Goal: Information Seeking & Learning: Learn about a topic

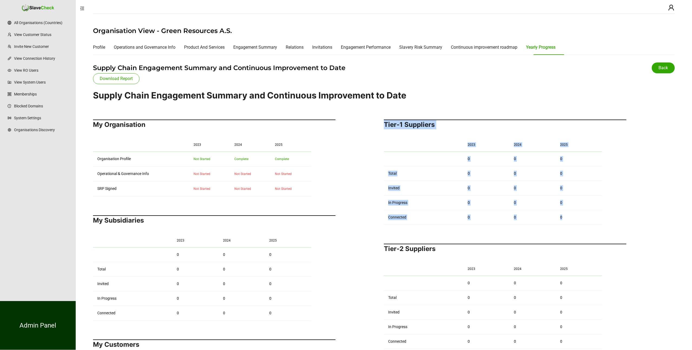
drag, startPoint x: 384, startPoint y: 124, endPoint x: 575, endPoint y: 220, distance: 214.6
click at [575, 220] on div "Tier-1 Suppliers 2023 2024 2025 0 0 0 Total 0 0 0 Invited 0 0 0 In Progress 0 0…" at bounding box center [505, 172] width 243 height 105
copy div "Tier-1 Suppliers 2023 2024 2025 0 0 0 Total 0 0 0 Invited 0 0 0 In Progress 0 0…"
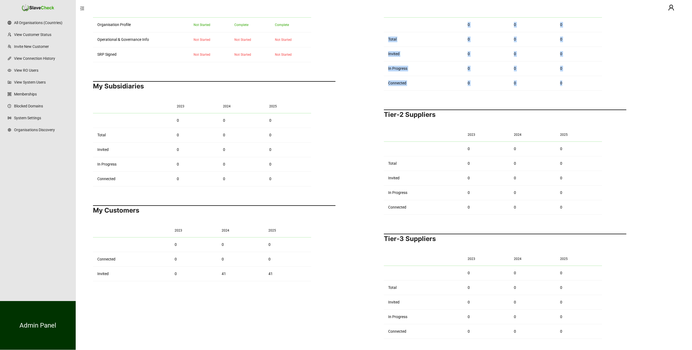
scroll to position [136, 0]
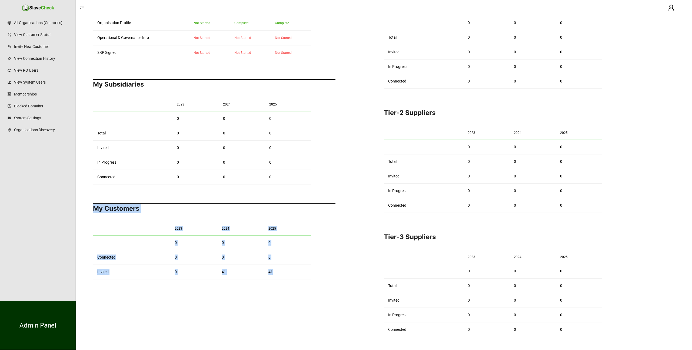
drag, startPoint x: 93, startPoint y: 208, endPoint x: 299, endPoint y: 273, distance: 216.1
click at [299, 273] on div "My Customers 2023 2024 2025 0 0 0 Connected 0 0 0 Invited 0 41 41" at bounding box center [214, 241] width 243 height 76
copy div "My Customers 2023 2024 2025 0 0 0 Connected 0 0 0 Invited 0 41 41"
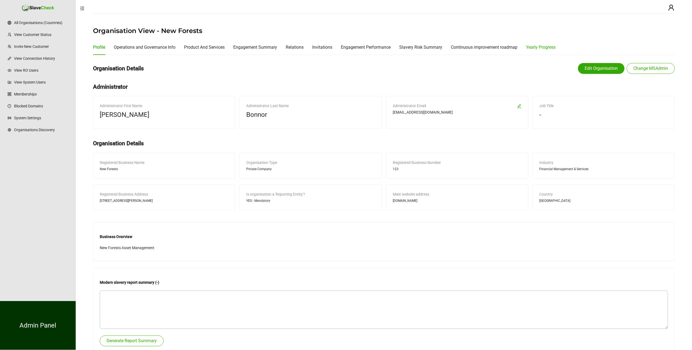
click at [545, 46] on div "Yearly Progress" at bounding box center [540, 47] width 29 height 7
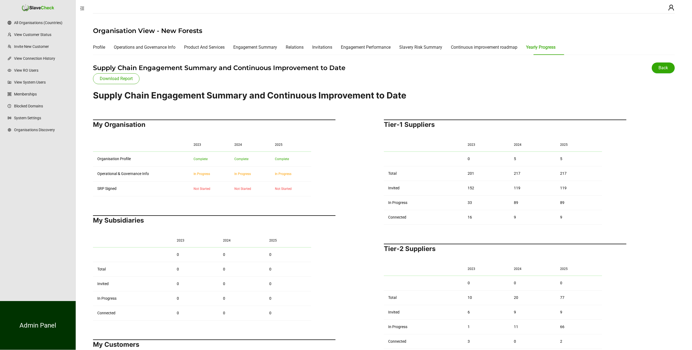
click at [387, 127] on h2 "Tier-1 Suppliers" at bounding box center [505, 125] width 243 height 10
drag, startPoint x: 385, startPoint y: 124, endPoint x: 568, endPoint y: 216, distance: 204.8
click at [568, 216] on div "Tier-1 Suppliers 2023 2024 2025 0 5 5 Total 201 217 217 Invited 152 119 119 In …" at bounding box center [505, 172] width 243 height 105
copy div "Tier-1 Suppliers 2023 2024 2025 0 5 5 Total 201 217 217 Invited 152 119 119 In …"
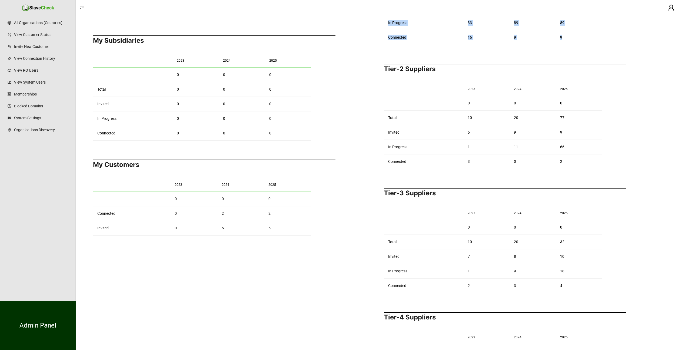
scroll to position [182, 0]
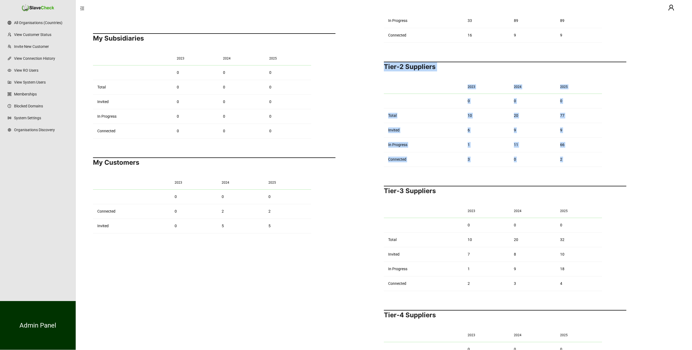
drag, startPoint x: 385, startPoint y: 65, endPoint x: 597, endPoint y: 168, distance: 235.2
click at [597, 168] on div "Tier-1 Suppliers 2023 2024 2025 0 5 5 Total 201 217 217 Invited 152 119 119 In …" at bounding box center [505, 183] width 243 height 502
copy div "Tier-2 Suppliers 2023 2024 2025 0 0 0 Total 10 20 77 Invited 6 9 9 In Progress …"
click at [412, 199] on div "Tier-3 Suppliers 2023 2024 2025 0 0 0 Total 10 20 32 Invited 7 8 10 In Progress…" at bounding box center [505, 238] width 243 height 105
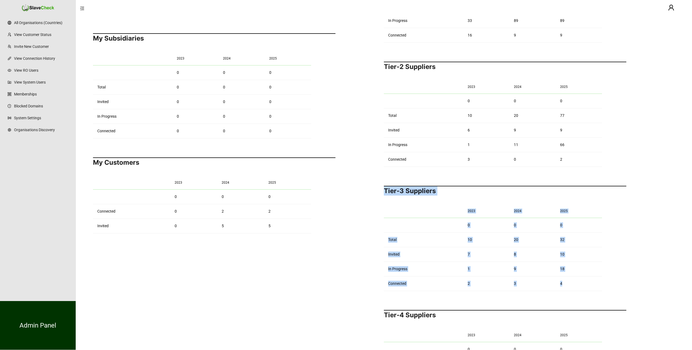
drag, startPoint x: 384, startPoint y: 191, endPoint x: 592, endPoint y: 279, distance: 225.7
click at [592, 279] on div "Tier-3 Suppliers 2023 2024 2025 0 0 0 Total 10 20 32 Invited 7 8 10 In Progress…" at bounding box center [505, 238] width 243 height 105
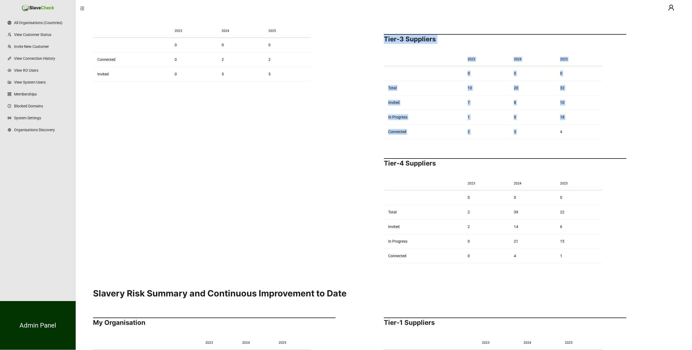
scroll to position [352, 0]
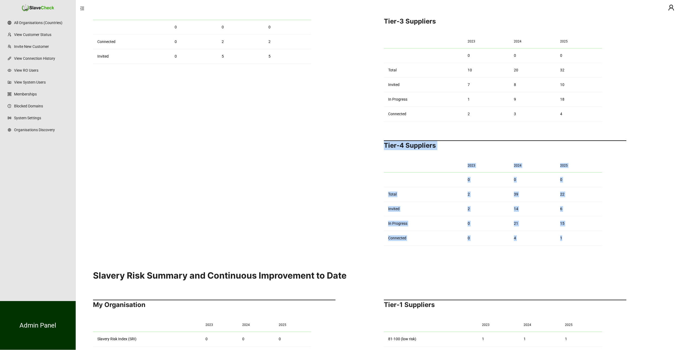
drag, startPoint x: 384, startPoint y: 144, endPoint x: 567, endPoint y: 242, distance: 207.7
click at [567, 242] on div "Tier-4 Suppliers 2023 2024 2025 0 0 0 Total 2 39 22 Invited 2 14 6 In Progress …" at bounding box center [505, 192] width 243 height 105
copy div "Tier-4 Suppliers 2023 2024 2025 0 0 0 Total 2 39 22 Invited 2 14 6 In Progress …"
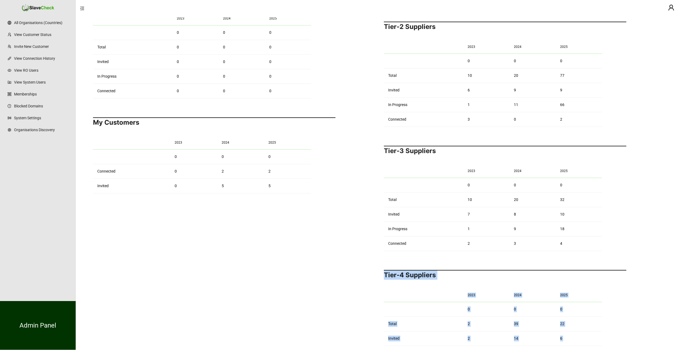
scroll to position [183, 0]
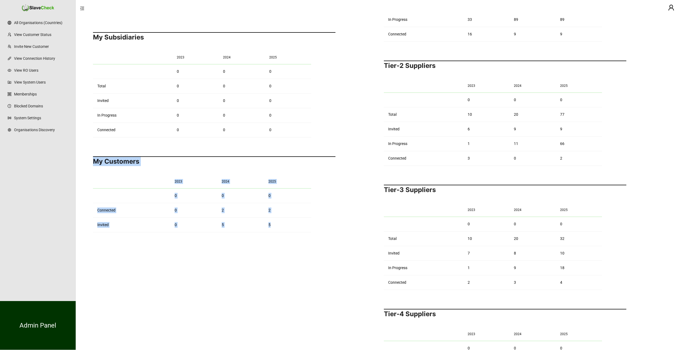
drag, startPoint x: 94, startPoint y: 161, endPoint x: 291, endPoint y: 229, distance: 208.8
click at [291, 229] on div "My Customers 2023 2024 2025 0 0 0 Connected 0 2 2 Invited 0 5 5" at bounding box center [214, 194] width 243 height 76
copy div "My Customers 2023 2024 2025 0 0 0 Connected 0 2 2 Invited 0 5 5"
click at [282, 259] on div "My Organisation 2023 2024 2025 Organisation Profile Complete Complete Complete …" at bounding box center [214, 182] width 243 height 502
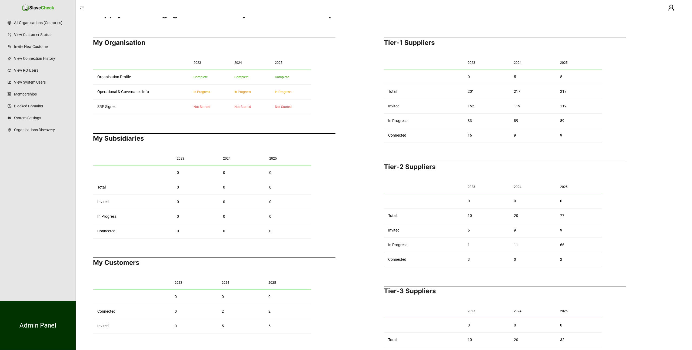
scroll to position [16, 0]
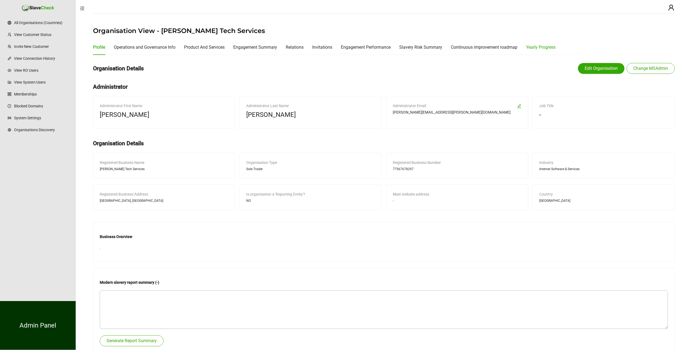
click at [542, 50] on div "Yearly Progress" at bounding box center [540, 47] width 29 height 7
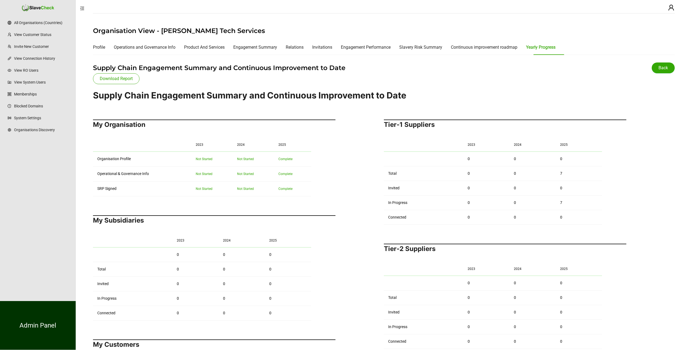
scroll to position [6, 0]
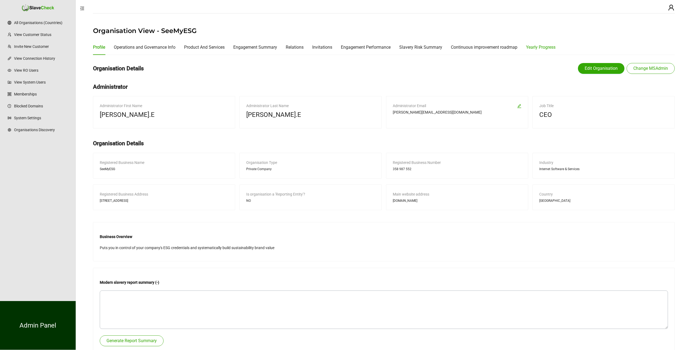
click at [539, 44] on div "Yearly Progress" at bounding box center [540, 47] width 29 height 7
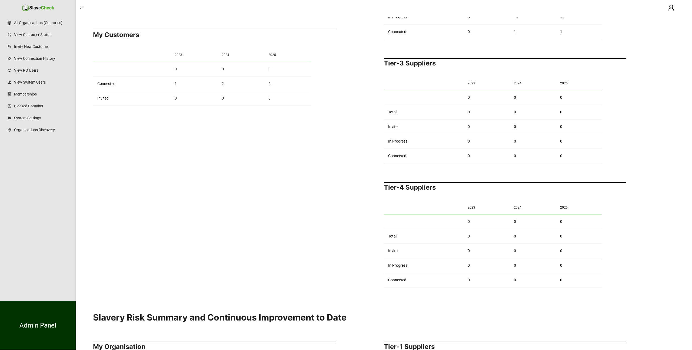
scroll to position [322, 0]
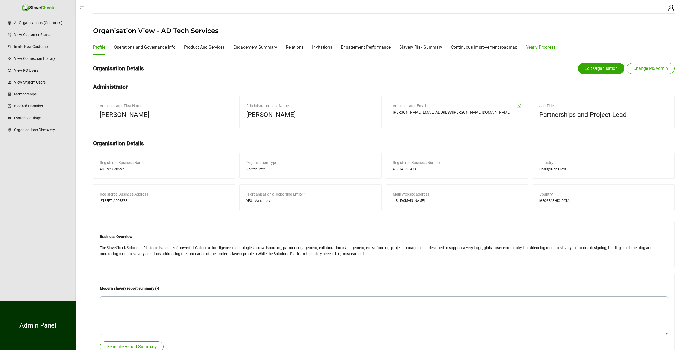
click at [539, 45] on div "Yearly Progress" at bounding box center [540, 47] width 29 height 7
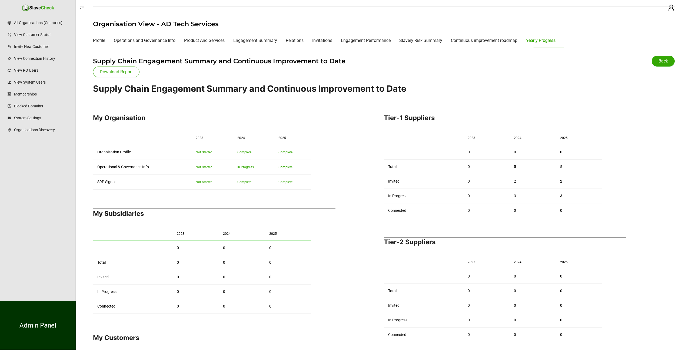
scroll to position [7, 0]
